Goal: Navigation & Orientation: Find specific page/section

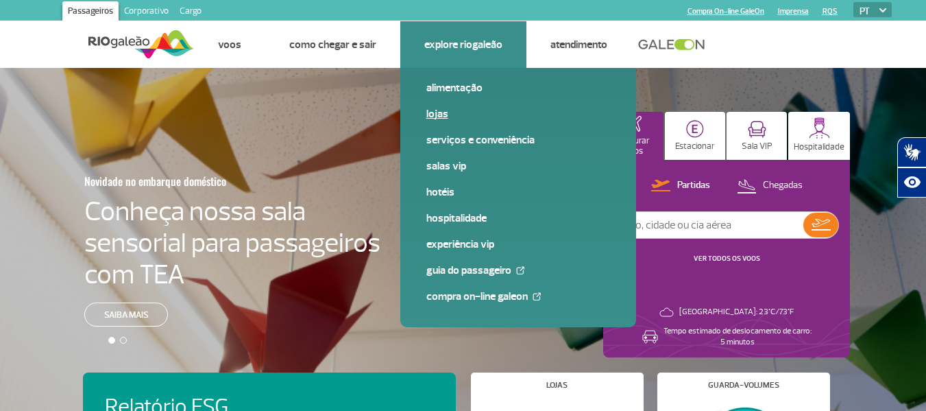
click at [438, 117] on link "Lojas" at bounding box center [518, 113] width 184 height 15
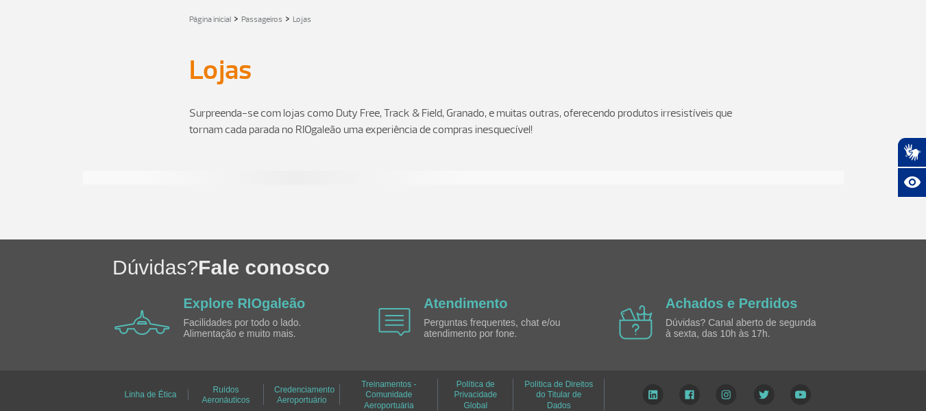
scroll to position [78, 0]
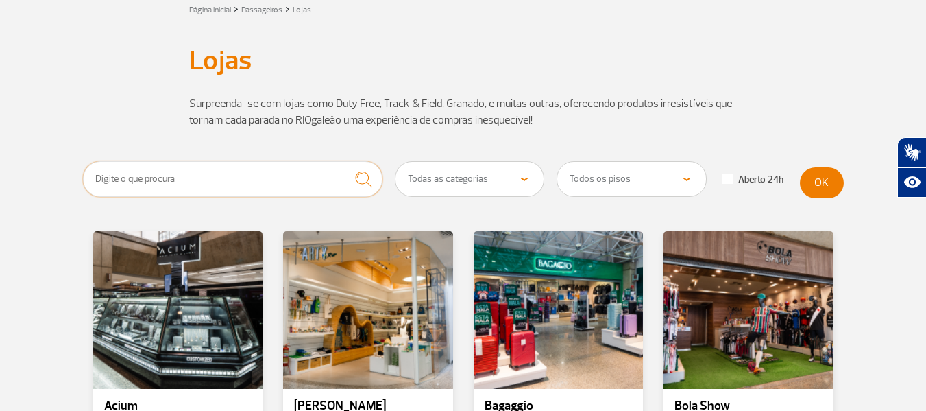
click at [244, 182] on input "text" at bounding box center [233, 179] width 300 height 36
type input "duty"
click at [345, 161] on button "submit" at bounding box center [364, 179] width 38 height 36
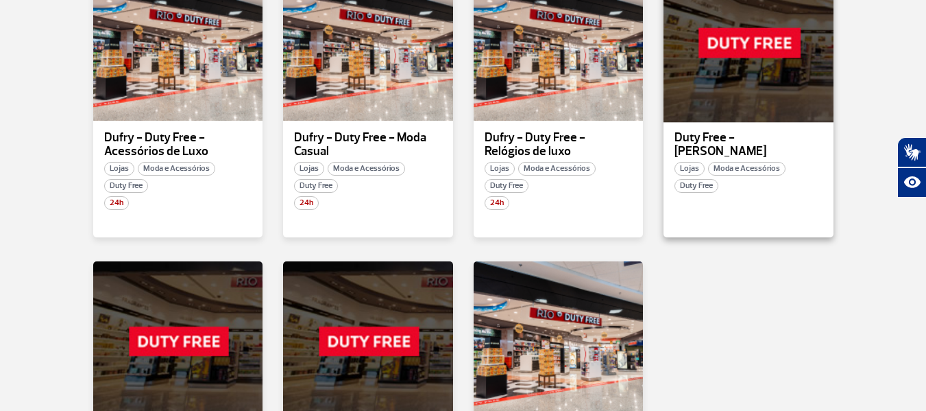
scroll to position [421, 0]
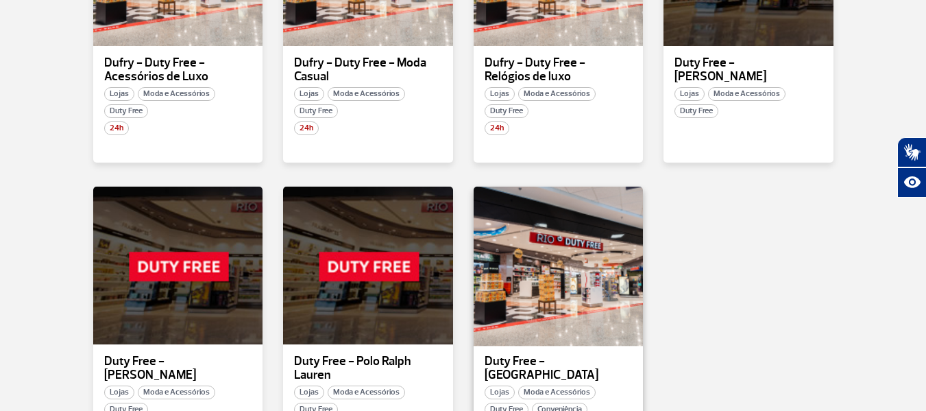
click at [560, 248] on div at bounding box center [558, 265] width 173 height 161
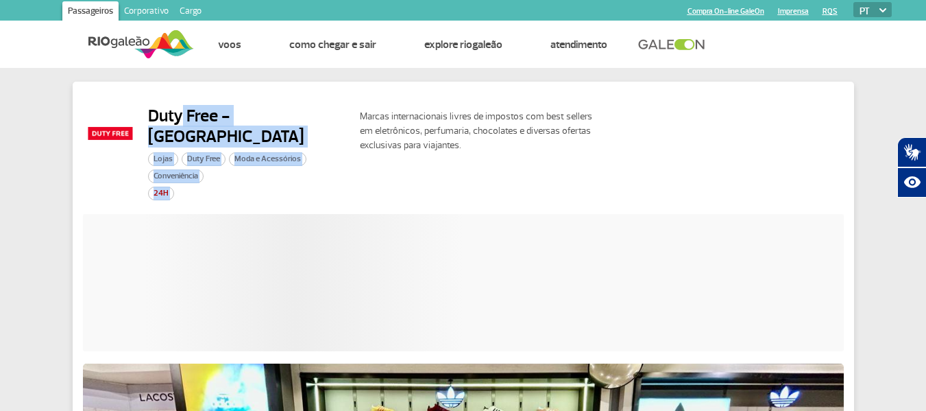
drag, startPoint x: 202, startPoint y: 119, endPoint x: 356, endPoint y: 119, distance: 154.2
click at [356, 119] on div "Duty Free - Rio Lojas Duty Free Moda e Acessórios Conveniência 24H Marcas inter…" at bounding box center [463, 160] width 761 height 108
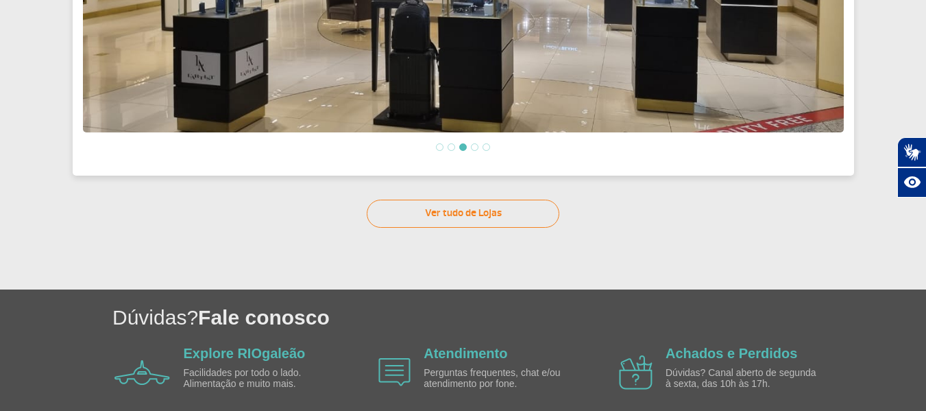
scroll to position [523, 0]
